Goal: Task Accomplishment & Management: Use online tool/utility

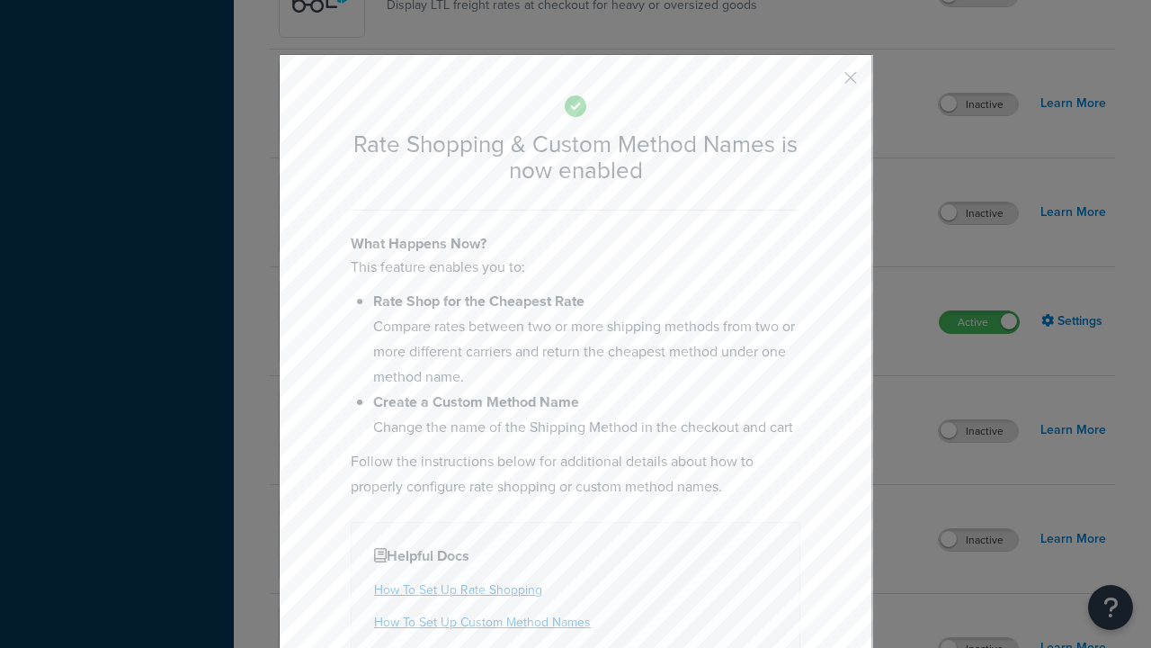
click at [824, 84] on button "button" at bounding box center [824, 84] width 4 height 4
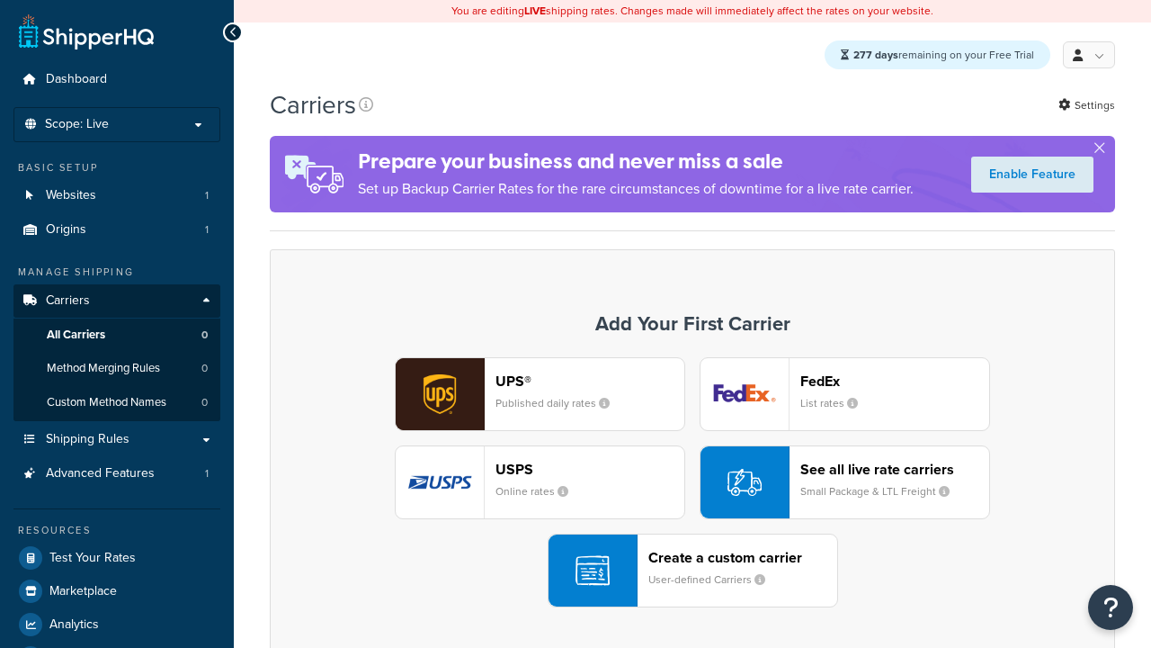
click at [693, 483] on div "UPS® Published daily rates FedEx List rates USPS Online rates See all live rate…" at bounding box center [693, 482] width 808 height 250
click at [844, 483] on div "See all live rate carriers Small Package & LTL Freight" at bounding box center [894, 481] width 189 height 43
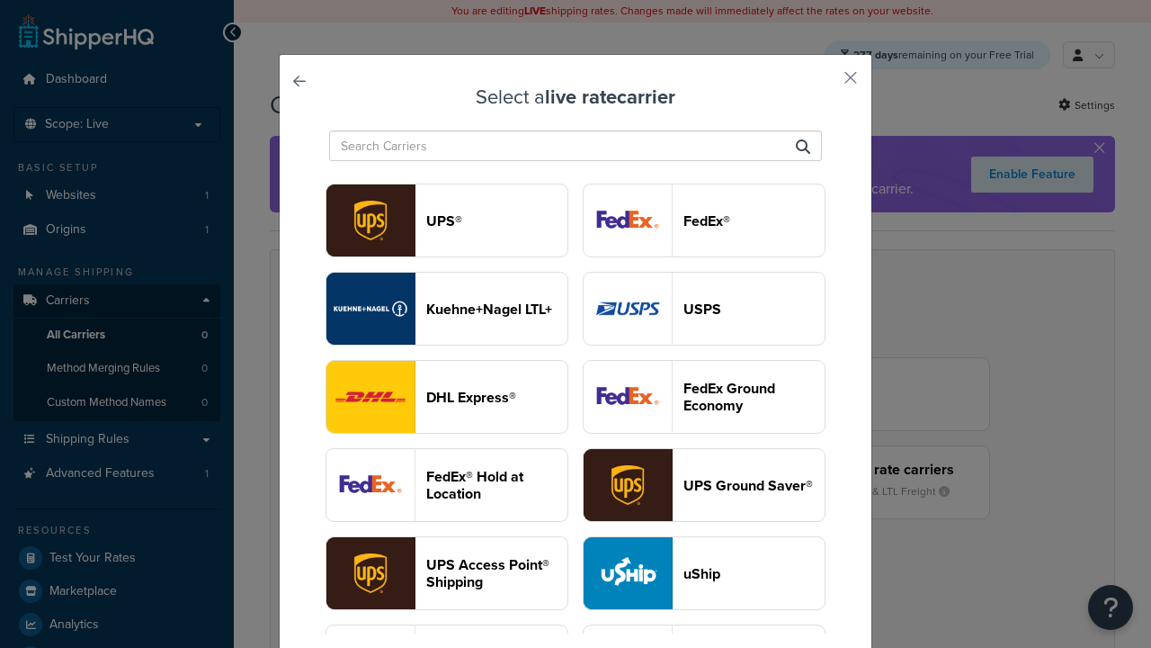
click at [704, 309] on header "USPS" at bounding box center [754, 308] width 141 height 17
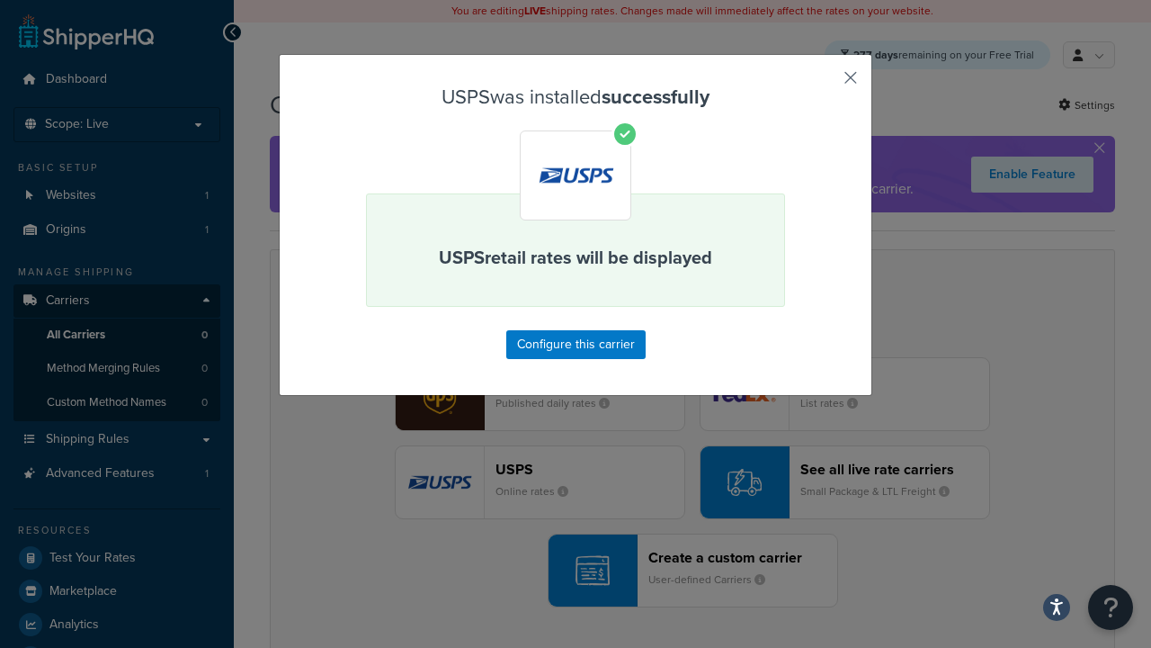
click at [824, 84] on button "button" at bounding box center [824, 84] width 4 height 4
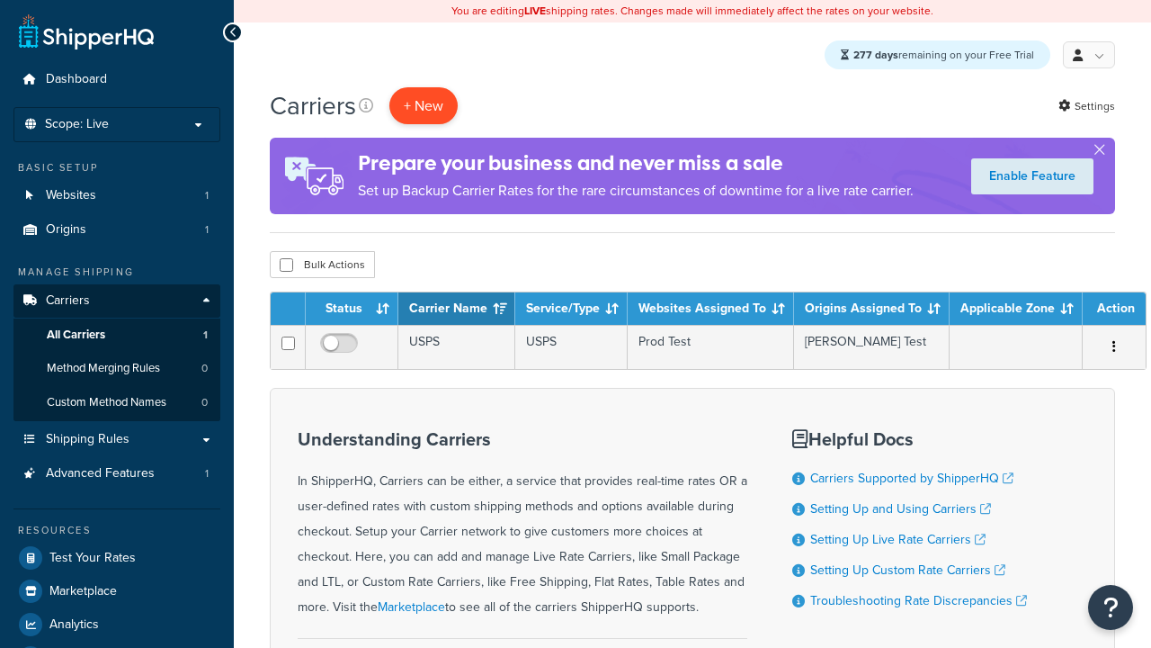
click at [424, 106] on button "+ New" at bounding box center [423, 105] width 68 height 37
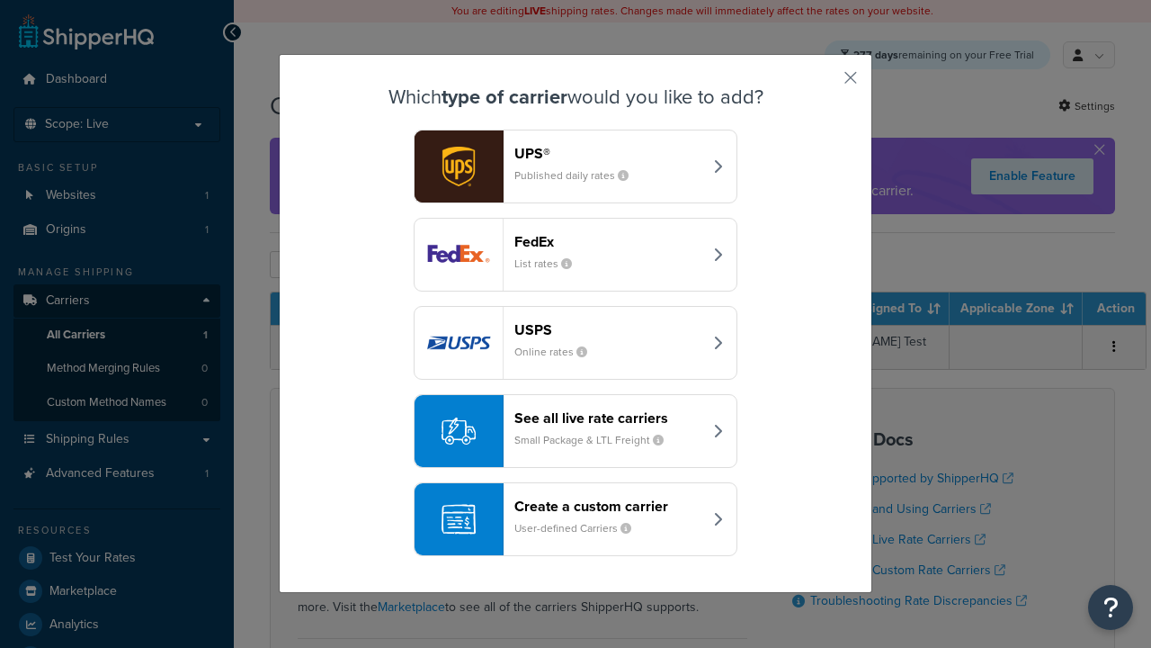
click at [576, 432] on div "See all live rate carriers Small Package & LTL Freight" at bounding box center [608, 430] width 188 height 43
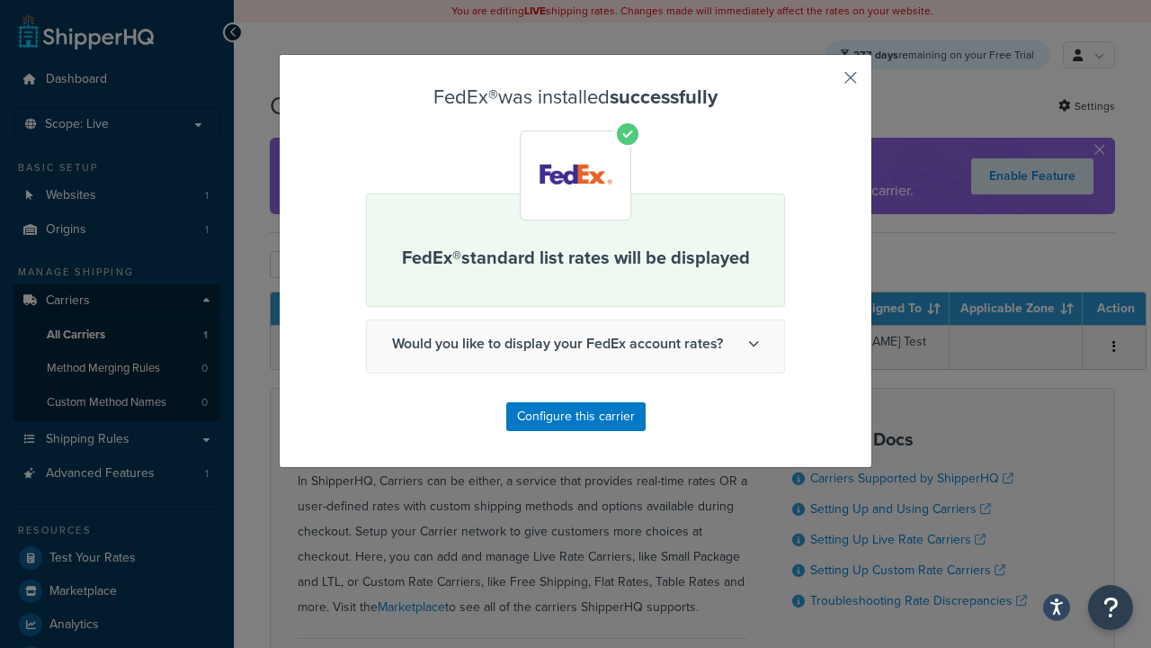
click at [824, 84] on button "button" at bounding box center [824, 84] width 4 height 4
